Goal: Contribute content: Contribute content

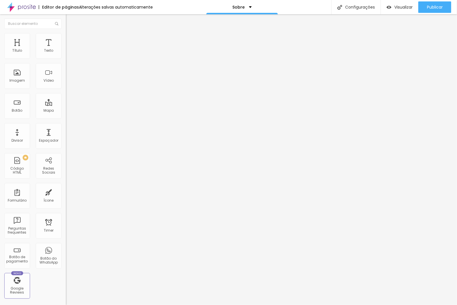
click at [66, 49] on span "Trocar imagem" at bounding box center [81, 46] width 31 height 5
click at [427, 6] on span "Publicar" at bounding box center [435, 7] width 16 height 5
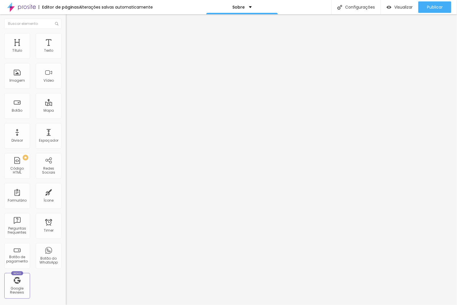
click at [66, 108] on div "Link" at bounding box center [99, 106] width 66 height 3
click at [66, 89] on span "Original" at bounding box center [73, 87] width 14 height 5
click at [66, 96] on div "Padrão 4:3" at bounding box center [99, 93] width 66 height 3
click at [66, 92] on div "Cinema 16:9" at bounding box center [99, 90] width 66 height 3
click at [66, 102] on span "Quadrado" at bounding box center [75, 99] width 19 height 5
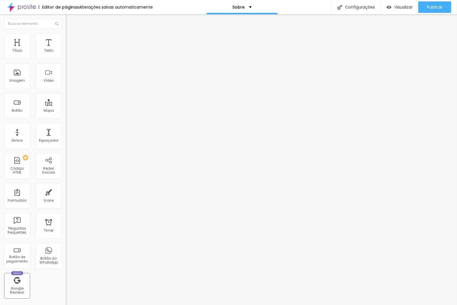
click at [66, 105] on span "Original" at bounding box center [73, 102] width 14 height 5
click at [427, 9] on div "Publicar" at bounding box center [435, 6] width 16 height 11
click at [71, 39] on span "Estilo" at bounding box center [75, 37] width 9 height 5
type input "80"
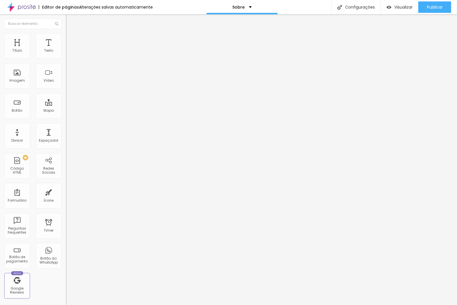
type input "75"
type input "70"
drag, startPoint x: 50, startPoint y: 61, endPoint x: 40, endPoint y: 60, distance: 9.7
type input "70"
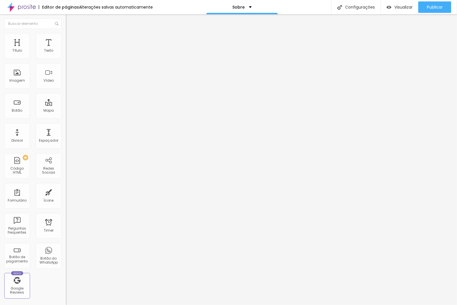
click at [66, 59] on input "range" at bounding box center [84, 56] width 37 height 5
type input "75"
type input "70"
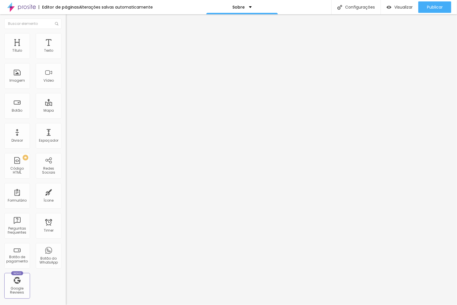
click at [66, 59] on input "range" at bounding box center [84, 56] width 37 height 5
type input "5"
type input "9"
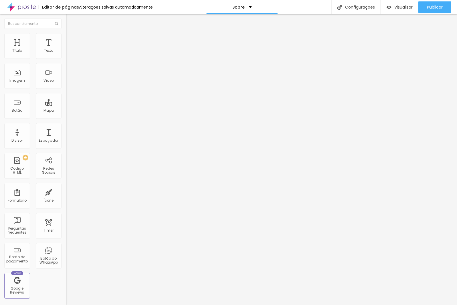
type input "13"
type input "15"
type input "19"
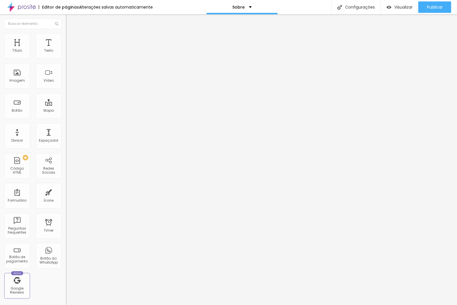
type input "19"
type input "23"
type input "28"
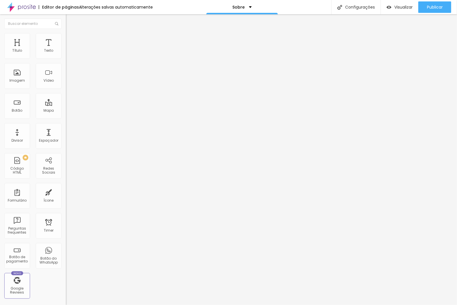
type input "32"
type input "42"
type input "44"
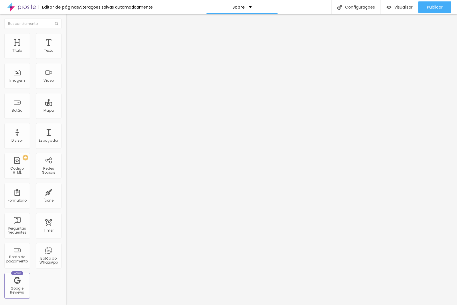
type input "44"
type input "46"
type input "48"
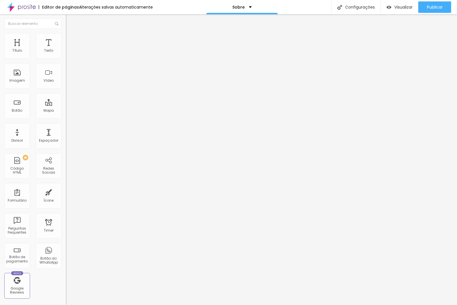
type input "50"
type input "52"
type input "54"
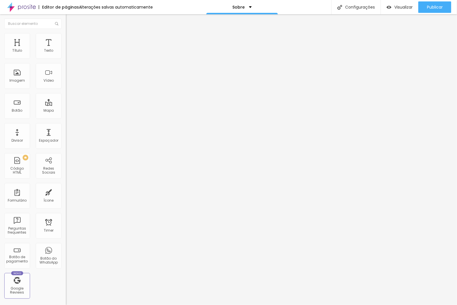
type input "54"
type input "56"
type input "58"
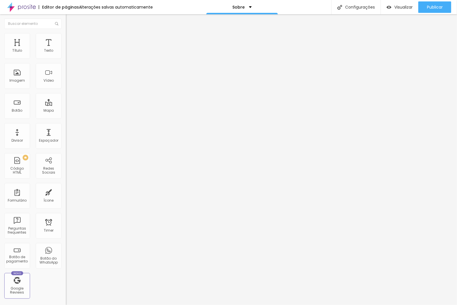
type input "60"
type input "63"
type input "65"
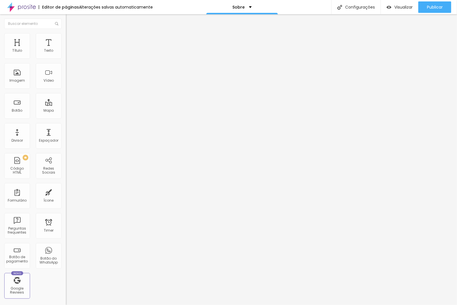
type input "65"
type input "67"
type input "69"
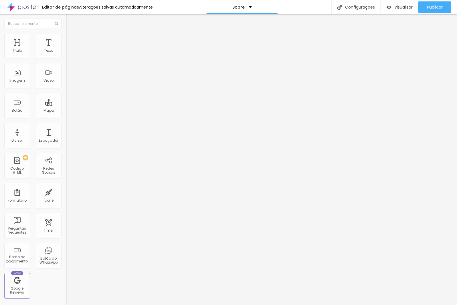
type input "71"
type input "73"
type input "75"
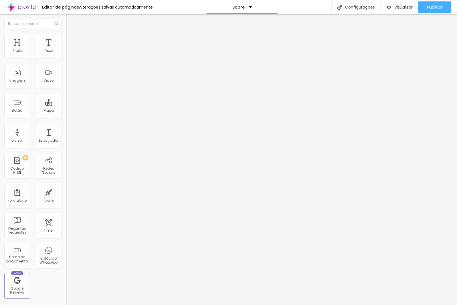
type input "75"
type input "77"
type input "79"
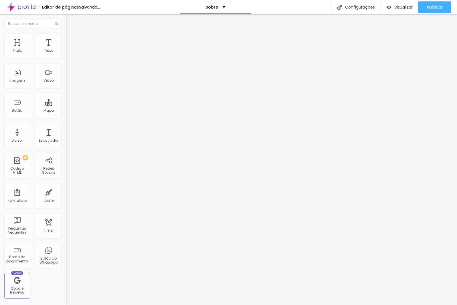
type input "81"
type input "83"
type input "85"
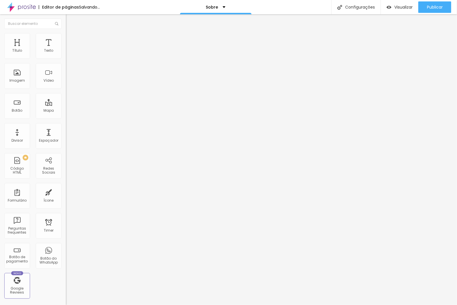
type input "85"
type input "89"
type input "91"
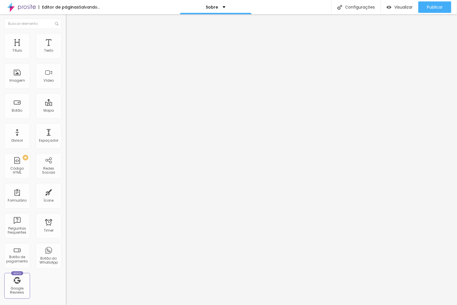
type input "95"
type input "98"
type input "100"
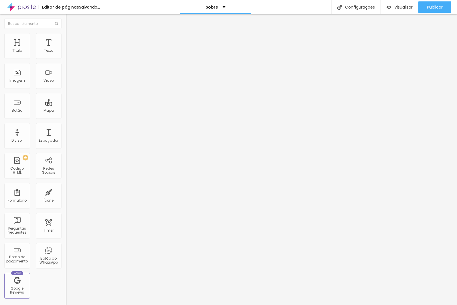
type input "100"
type input "104"
type input "106"
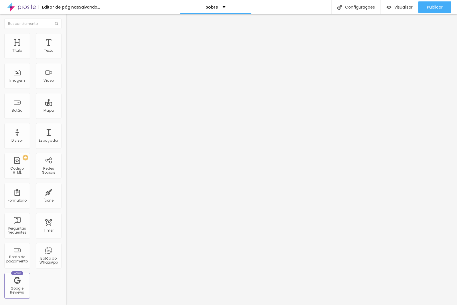
type input "110"
type input "114"
type input "118"
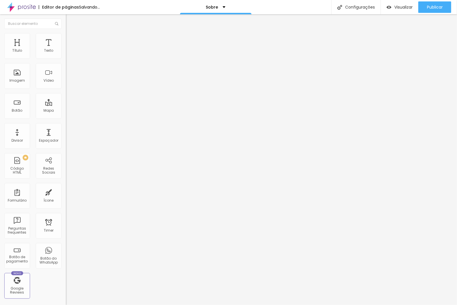
type input "118"
type input "122"
type input "124"
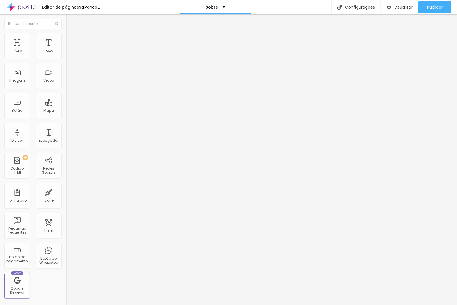
type input "128"
type input "132"
type input "135"
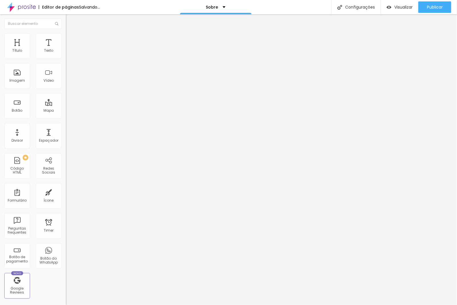
type input "135"
type input "137"
type input "139"
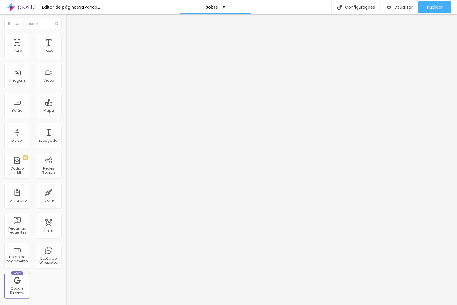
type input "143"
type input "145"
type input "147"
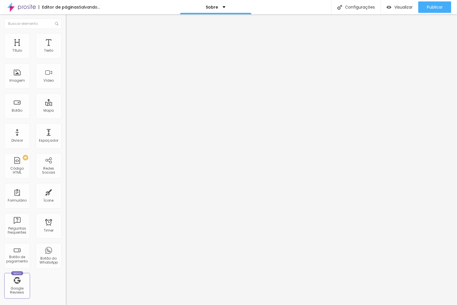
type input "147"
type input "151"
type input "153"
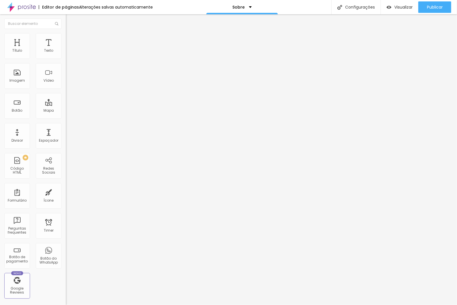
type input "155"
type input "157"
type input "161"
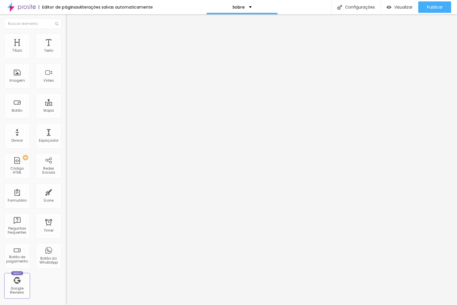
type input "161"
type input "163"
type input "165"
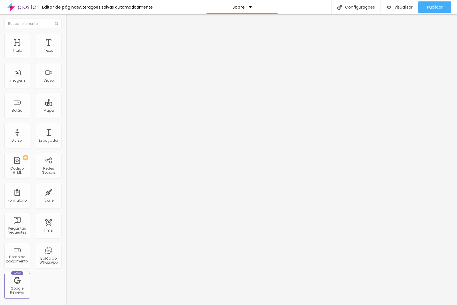
type input "167"
type input "170"
type input "172"
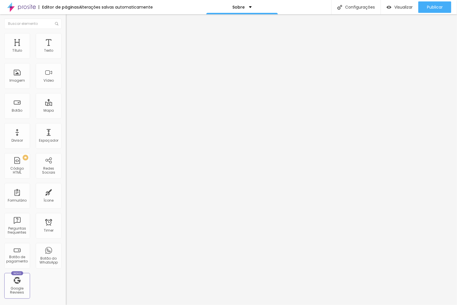
type input "172"
type input "174"
type input "176"
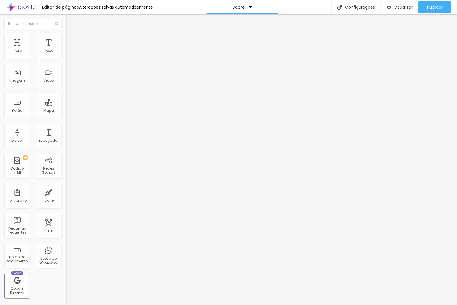
type input "178"
type input "180"
type input "184"
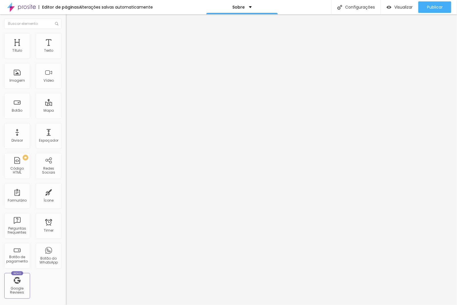
type input "184"
type input "186"
type input "192"
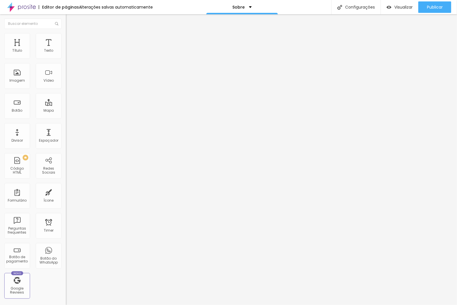
type input "194"
type input "198"
type input "200"
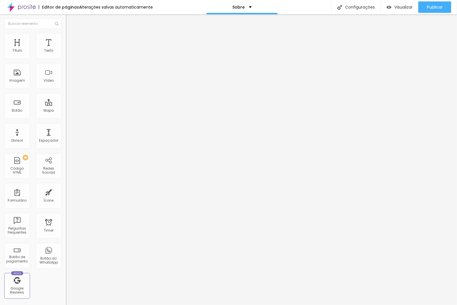
type input "200"
type input "196"
type input "190"
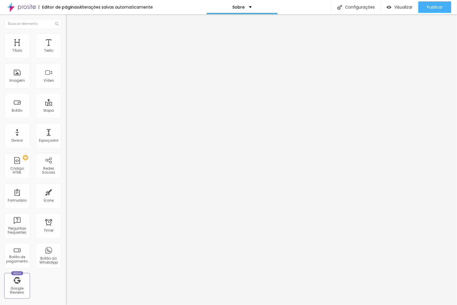
type input "186"
type input "182"
type input "178"
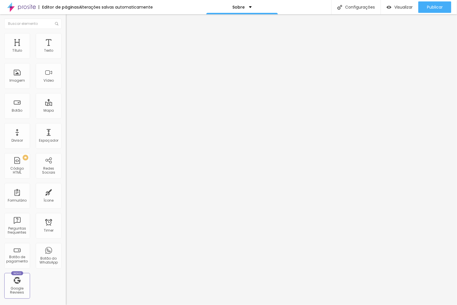
type input "178"
type input "174"
type input "170"
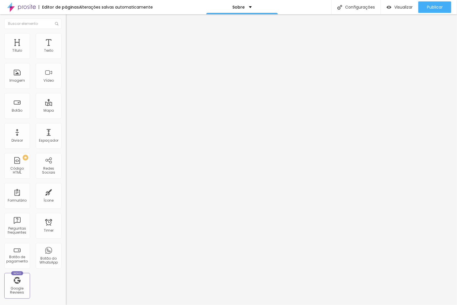
type input "165"
type input "161"
type input "159"
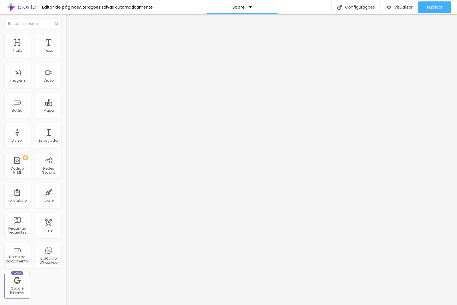
type input "159"
type input "153"
type input "149"
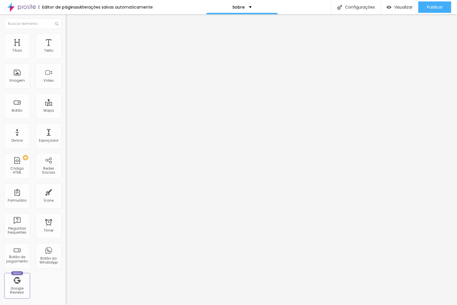
type input "145"
type input "141"
type input "132"
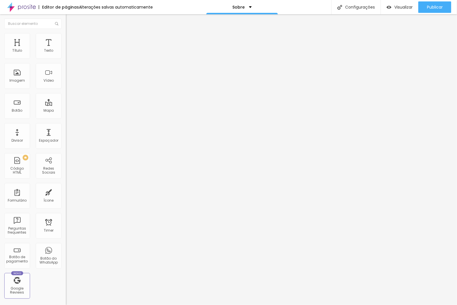
type input "132"
type input "130"
type input "126"
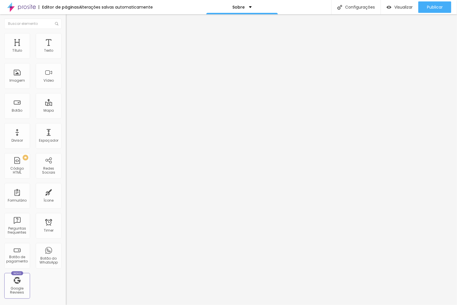
type input "120"
type input "116"
type input "110"
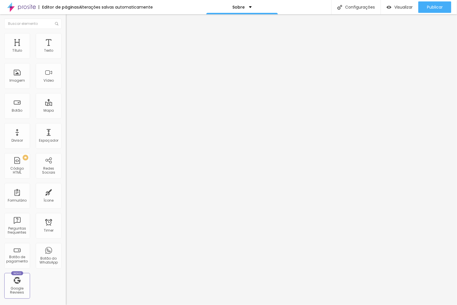
type input "110"
type input "106"
type input "100"
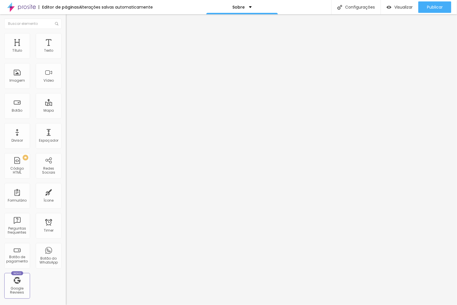
type input "93"
type input "89"
type input "83"
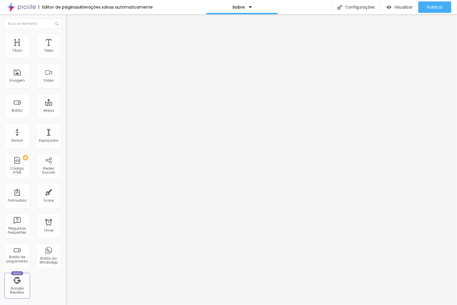
type input "83"
drag, startPoint x: 14, startPoint y: 72, endPoint x: -1, endPoint y: 83, distance: 17.8
click at [66, 126] on input "range" at bounding box center [84, 128] width 37 height 5
click at [71, 41] on span "Avançado" at bounding box center [80, 42] width 19 height 5
drag, startPoint x: 13, startPoint y: 57, endPoint x: 4, endPoint y: 61, distance: 10.1
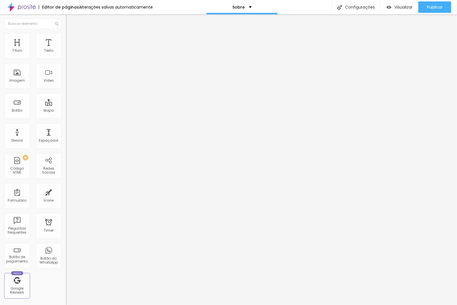
click at [66, 111] on input "range" at bounding box center [84, 113] width 37 height 5
click at [66, 192] on div at bounding box center [99, 194] width 66 height 5
drag, startPoint x: 15, startPoint y: 66, endPoint x: 25, endPoint y: 69, distance: 10.8
click at [66, 192] on input "range" at bounding box center [84, 194] width 37 height 5
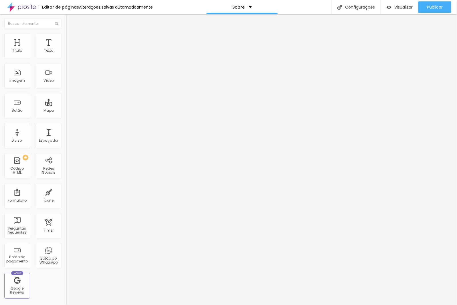
drag, startPoint x: 13, startPoint y: 55, endPoint x: 20, endPoint y: 57, distance: 7.5
click at [66, 111] on input "range" at bounding box center [84, 113] width 37 height 5
click at [424, 7] on button "Publicar" at bounding box center [434, 6] width 33 height 11
click at [230, 2] on div "Sobre" at bounding box center [241, 7] width 71 height 14
click at [219, 21] on link "Contato" at bounding box center [210, 18] width 19 height 6
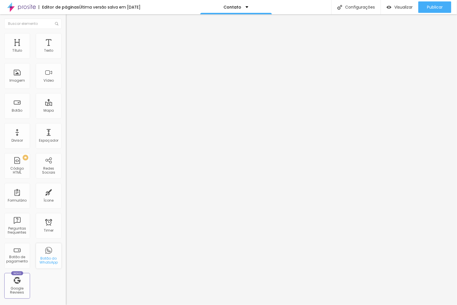
click at [48, 263] on div "Botão do WhatsApp" at bounding box center [48, 261] width 23 height 8
click at [45, 255] on div "Botão do WhatsApp" at bounding box center [49, 256] width 26 height 26
click at [66, 116] on div "WhatsApp" at bounding box center [99, 117] width 66 height 3
click at [66, 214] on div "Instagram" at bounding box center [99, 253] width 66 height 79
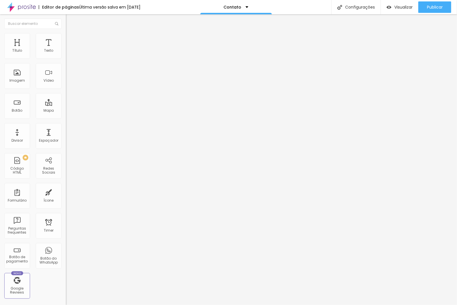
click at [26, 5] on img at bounding box center [21, 7] width 29 height 14
